Goal: Complete application form: Complete application form

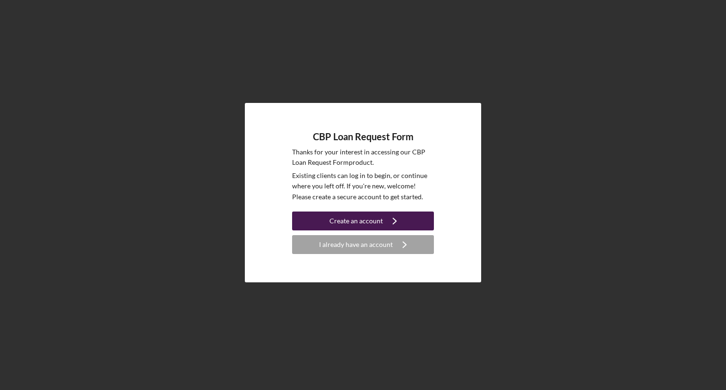
click at [366, 218] on div "Create an account" at bounding box center [355, 221] width 53 height 19
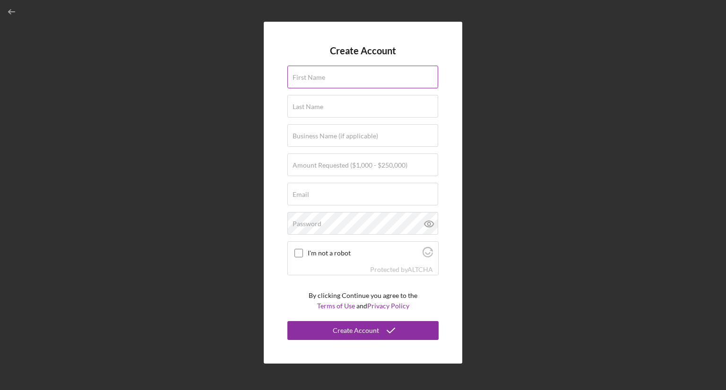
click at [359, 75] on div "First Name" at bounding box center [362, 78] width 151 height 24
type input "[PERSON_NAME]"
type input "Woo"
type input "[EMAIL_ADDRESS][DOMAIN_NAME]"
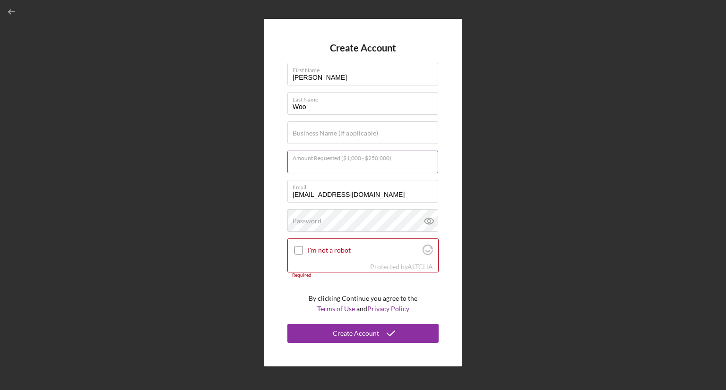
click at [379, 170] on input "Amount Requested ($1,000 - $250,000)" at bounding box center [362, 162] width 151 height 23
type input "$250,000"
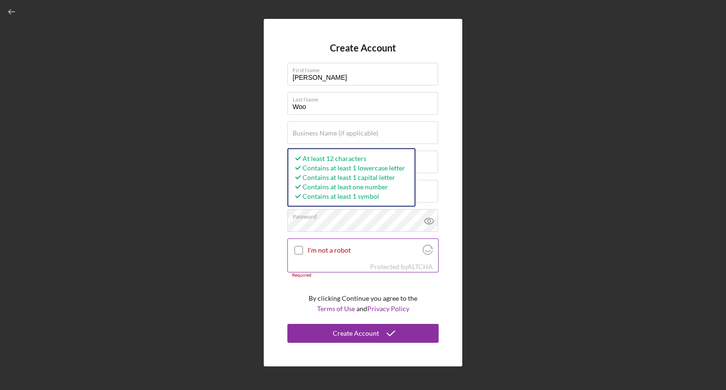
click at [297, 253] on input "I'm not a robot" at bounding box center [298, 250] width 9 height 9
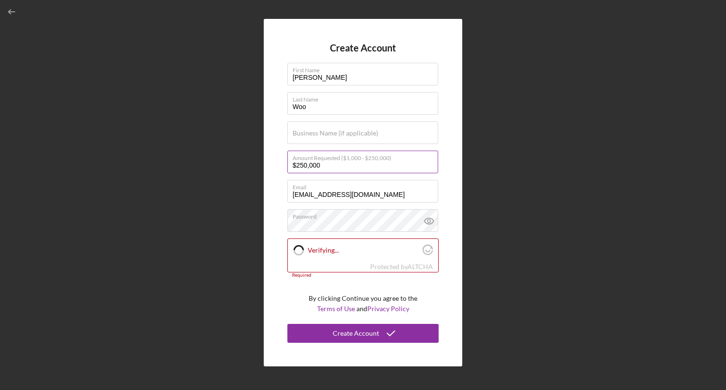
checkbox input "true"
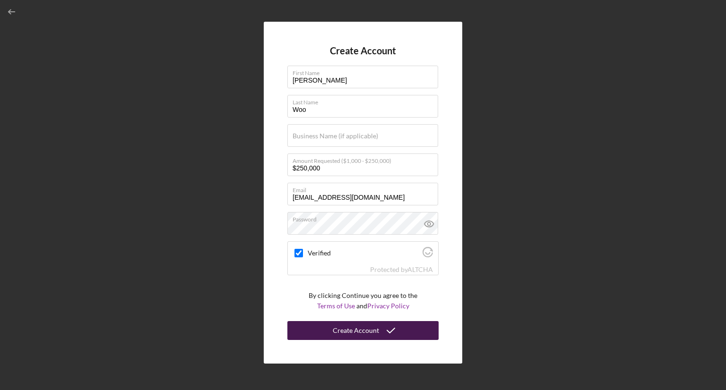
click at [378, 331] on button "Create Account" at bounding box center [362, 330] width 151 height 19
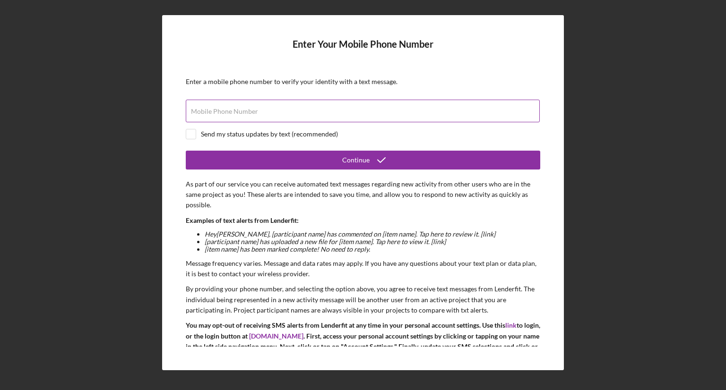
click at [314, 118] on input "Mobile Phone Number" at bounding box center [363, 111] width 354 height 23
type input "(157) 127-6076"
click at [194, 113] on input "(157) 127-6076" at bounding box center [363, 111] width 354 height 23
drag, startPoint x: 241, startPoint y: 115, endPoint x: 159, endPoint y: 110, distance: 81.9
click at [159, 110] on div "Enter Your Mobile Phone Number Enter a mobile phone number to verify your ident…" at bounding box center [363, 193] width 717 height 386
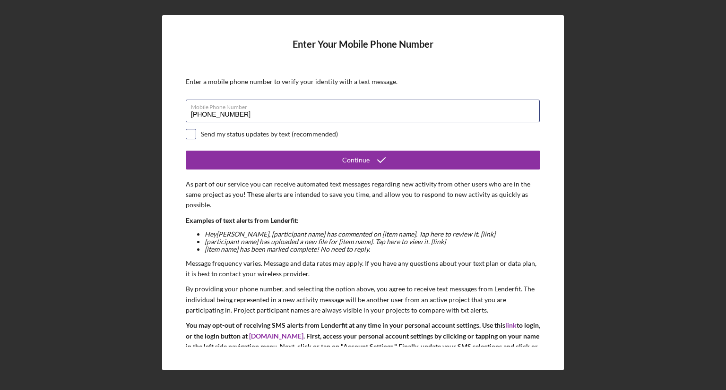
type input "[PHONE_NUMBER]"
click at [189, 131] on input "checkbox" at bounding box center [190, 134] width 9 height 9
checkbox input "true"
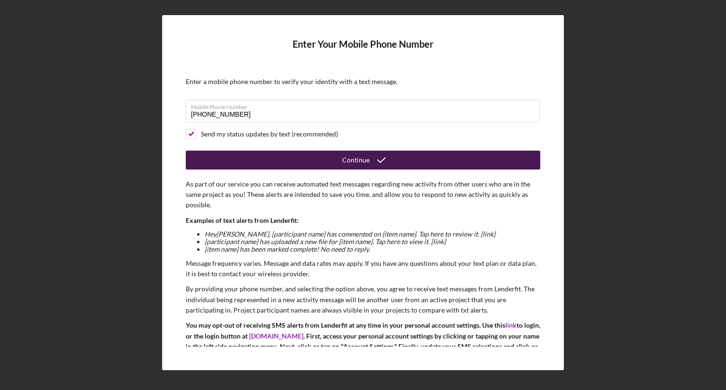
click at [239, 160] on button "Continue" at bounding box center [363, 160] width 354 height 19
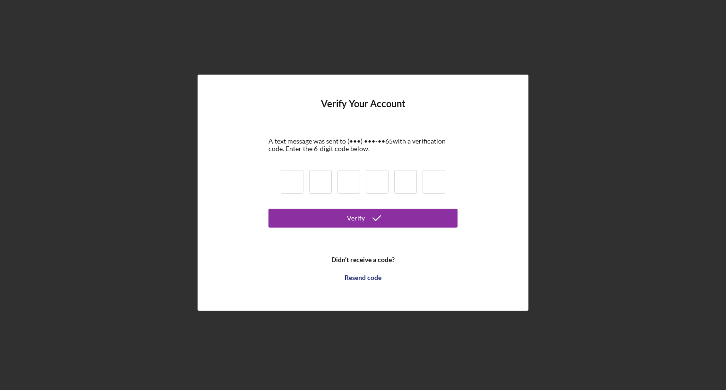
click at [293, 178] on input at bounding box center [292, 182] width 23 height 24
type input "5"
type input "6"
type input "4"
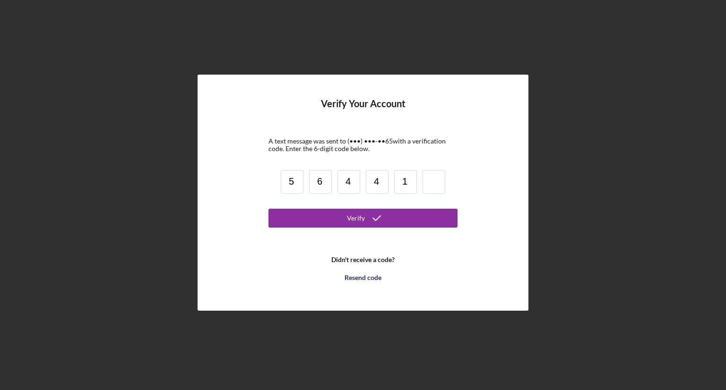
type input "1"
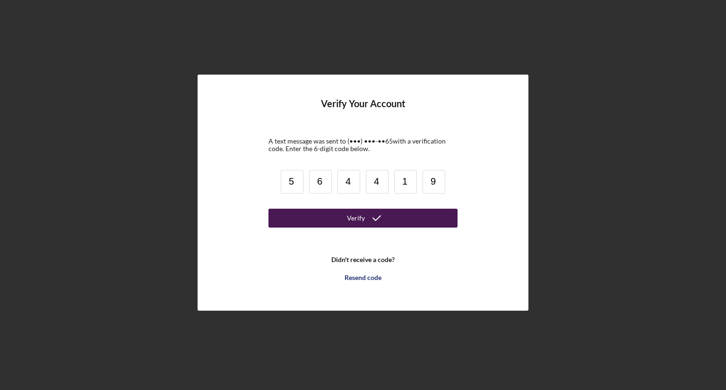
type input "9"
click at [312, 217] on button "Verify" at bounding box center [362, 218] width 189 height 19
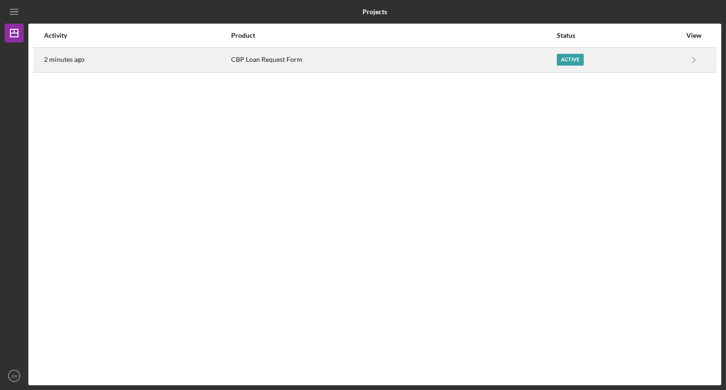
click at [363, 54] on div "CBP Loan Request Form" at bounding box center [393, 60] width 325 height 24
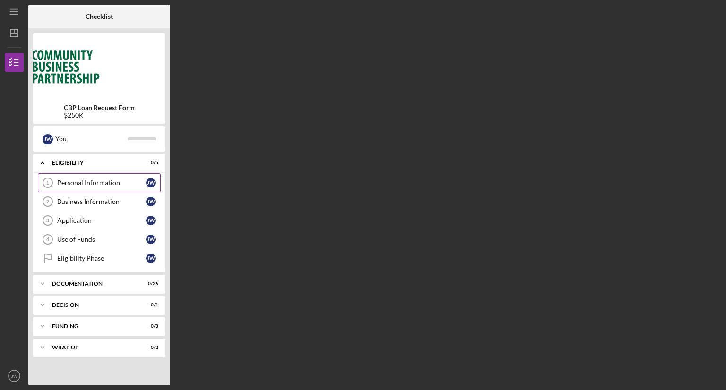
click at [127, 181] on div "Personal Information" at bounding box center [101, 183] width 89 height 8
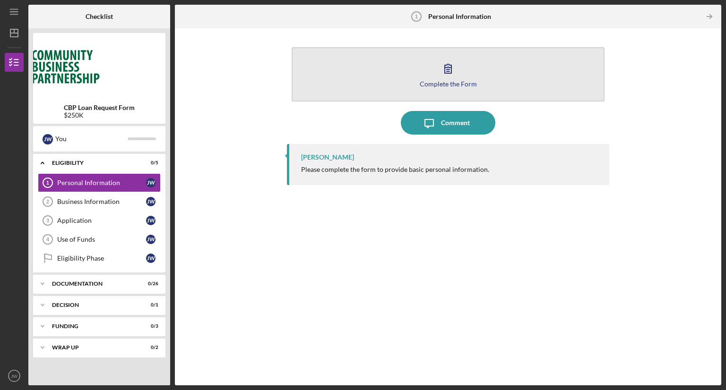
click at [446, 74] on icon "button" at bounding box center [448, 69] width 24 height 24
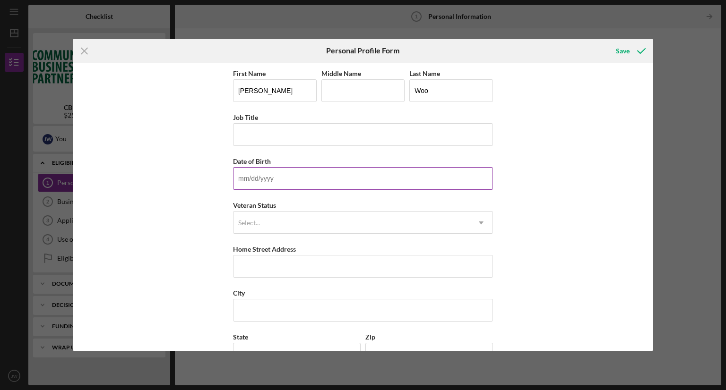
click at [291, 174] on input "Date of Birth" at bounding box center [363, 178] width 260 height 23
type input "[DATE]"
click at [302, 222] on div "Select..." at bounding box center [351, 223] width 236 height 22
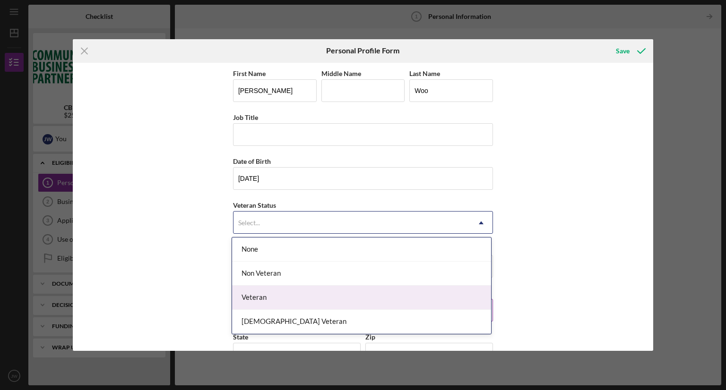
click at [294, 299] on div "Veteran" at bounding box center [361, 298] width 259 height 24
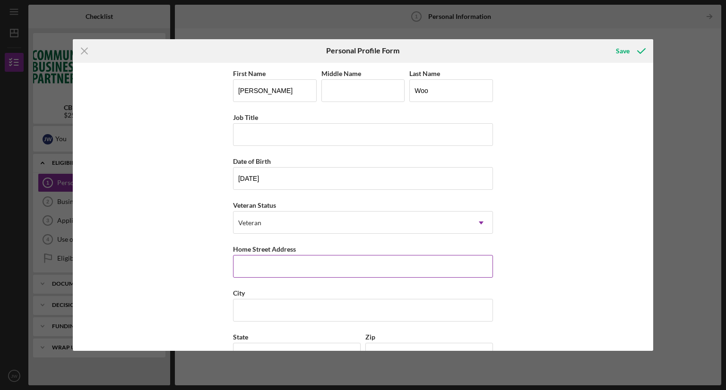
click at [301, 271] on input "Home Street Address" at bounding box center [363, 266] width 260 height 23
type input "[STREET_ADDRESS]"
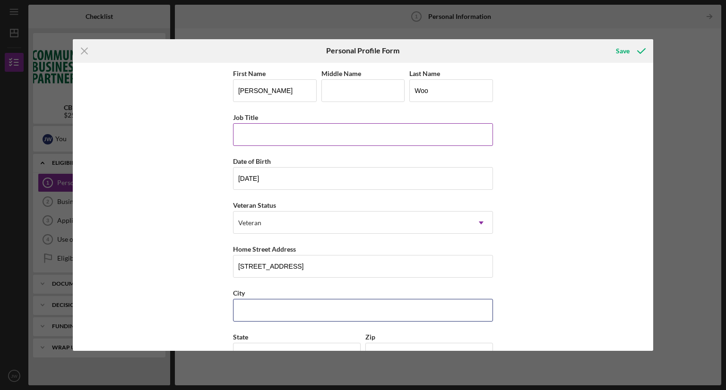
type input "FALLS CHURCH"
type input "VA"
type input "22041"
type input "[GEOGRAPHIC_DATA]"
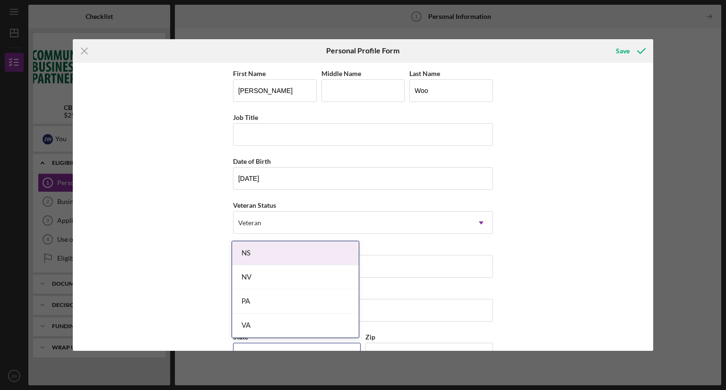
click at [589, 242] on div "First Name [PERSON_NAME] Middle Name Last Name [PERSON_NAME] Job Title Date of …" at bounding box center [363, 207] width 581 height 289
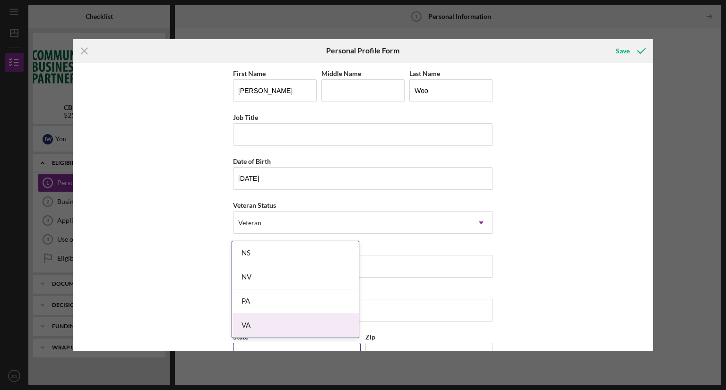
click at [256, 322] on div "VA" at bounding box center [295, 326] width 127 height 24
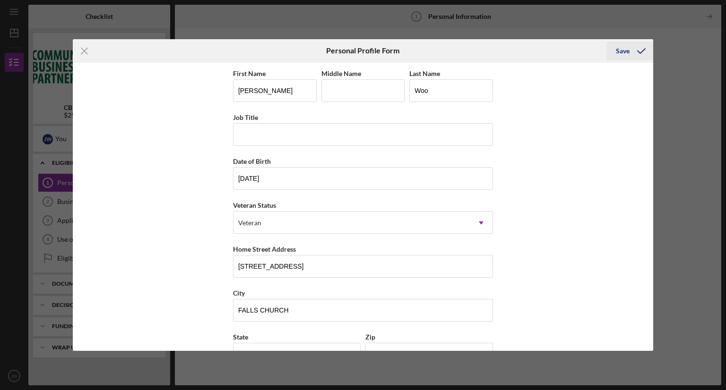
click at [618, 48] on div "Save" at bounding box center [623, 51] width 14 height 19
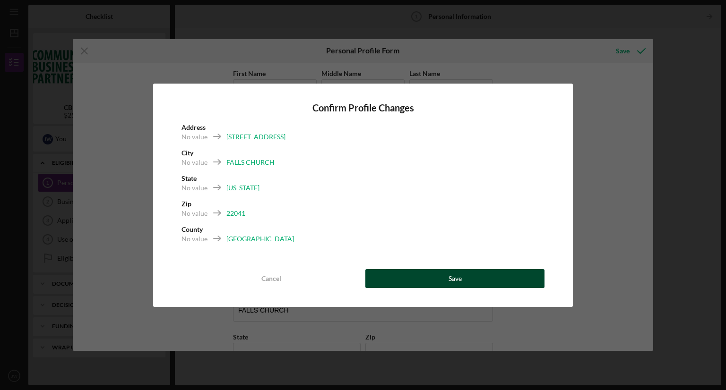
click at [394, 285] on button "Save" at bounding box center [454, 278] width 179 height 19
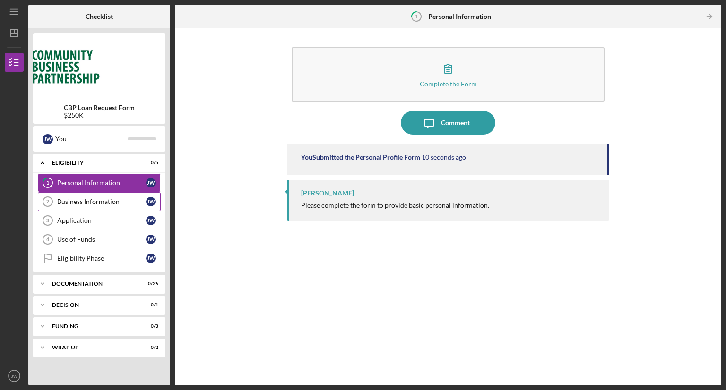
click at [99, 197] on link "Business Information 2 Business Information [PERSON_NAME]" at bounding box center [99, 201] width 123 height 19
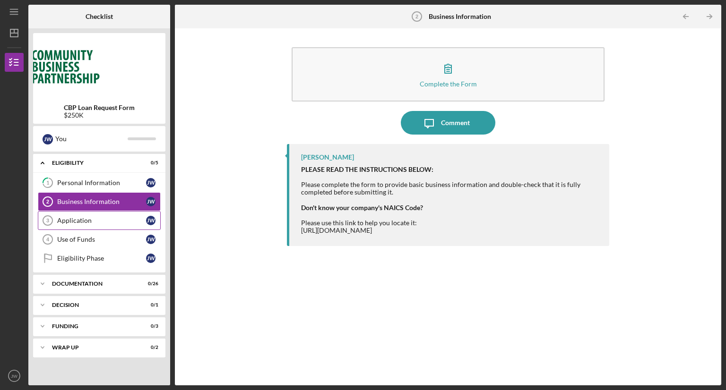
click at [104, 221] on div "Application" at bounding box center [101, 221] width 89 height 8
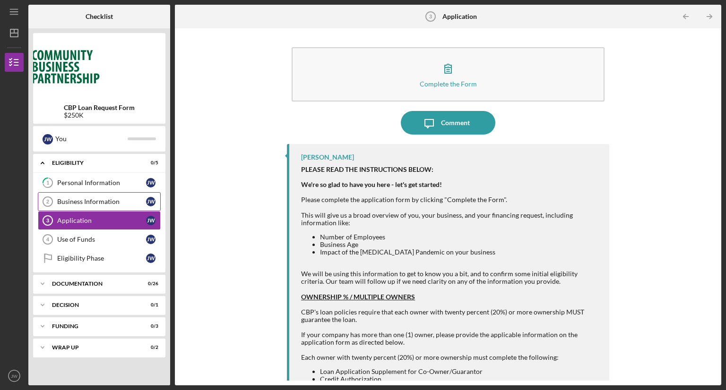
click at [106, 205] on div "Business Information" at bounding box center [101, 202] width 89 height 8
